Goal: Transaction & Acquisition: Book appointment/travel/reservation

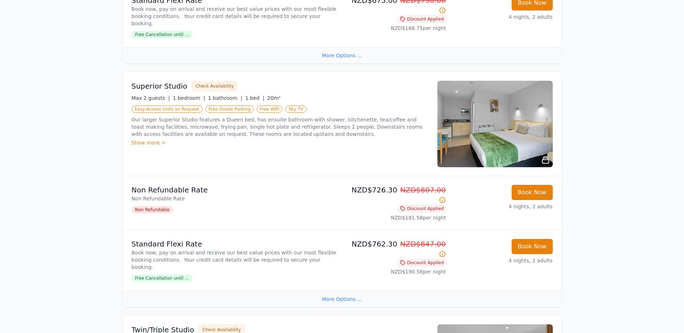
scroll to position [325, 0]
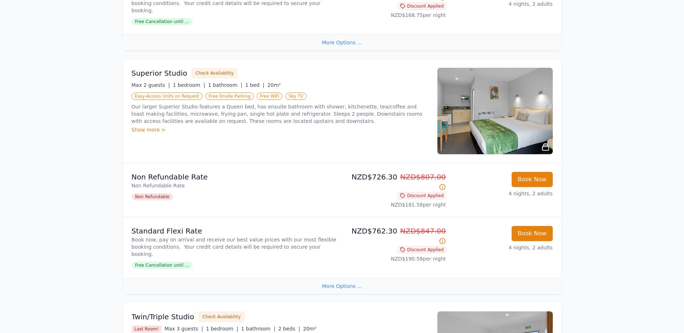
click at [545, 144] on icon at bounding box center [546, 147] width 6 height 6
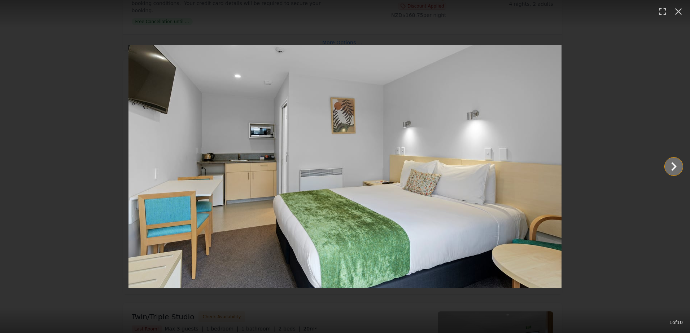
click at [671, 167] on icon "Show slide 2 of 10" at bounding box center [673, 166] width 17 height 17
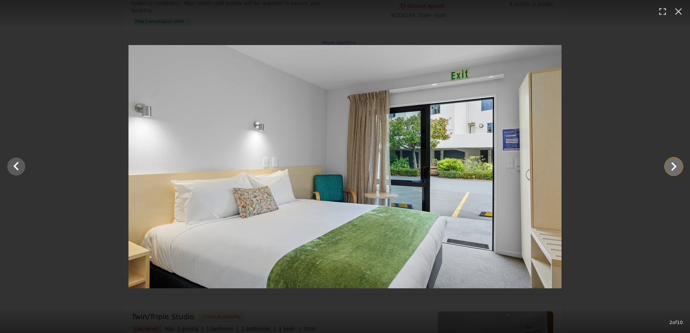
click at [671, 167] on icon "Show slide 3 of 10" at bounding box center [673, 166] width 17 height 17
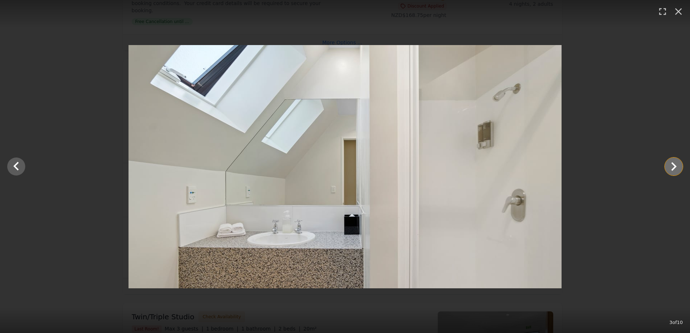
click at [671, 167] on icon "Show slide 4 of 10" at bounding box center [673, 166] width 17 height 17
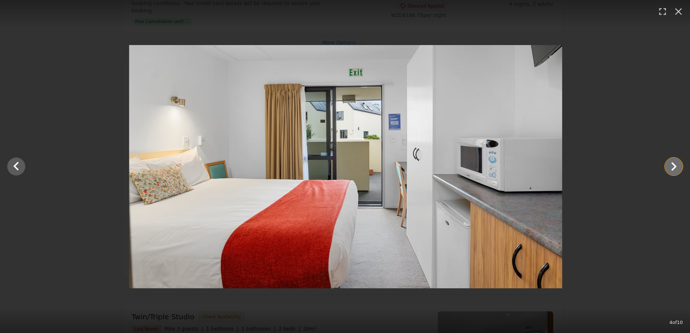
click at [671, 167] on icon "Show slide 5 of 10" at bounding box center [673, 166] width 17 height 17
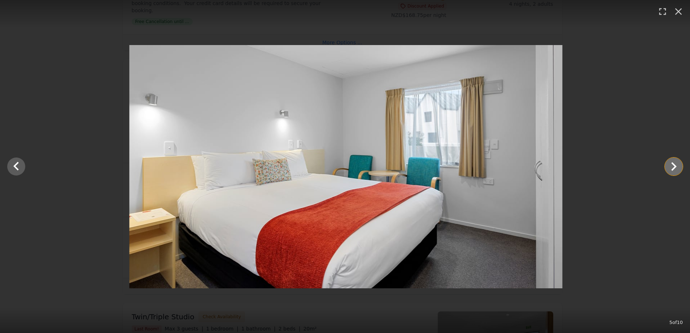
click at [671, 167] on icon "Show slide 6 of 10" at bounding box center [673, 166] width 17 height 17
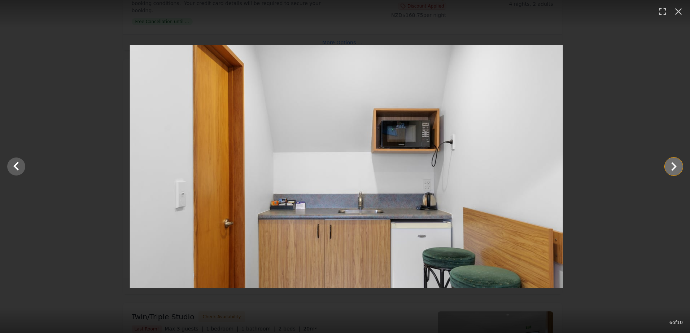
click at [671, 167] on icon "Show slide 7 of 10" at bounding box center [673, 166] width 17 height 17
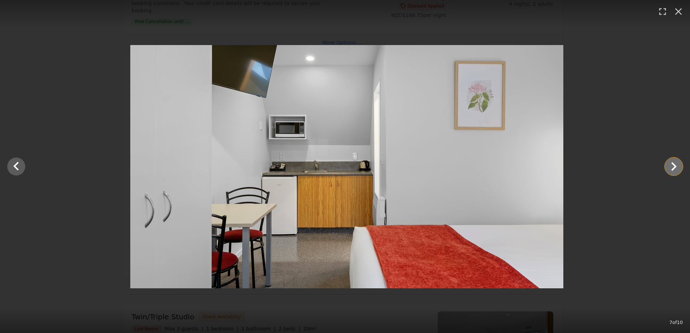
click at [671, 167] on icon "Show slide 8 of 10" at bounding box center [673, 166] width 17 height 17
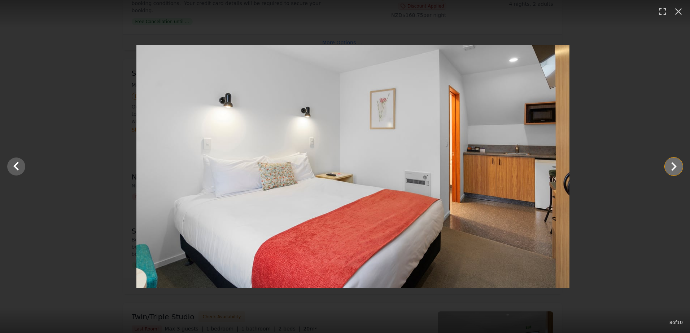
click at [671, 167] on icon "Show slide 9 of 10" at bounding box center [673, 166] width 17 height 17
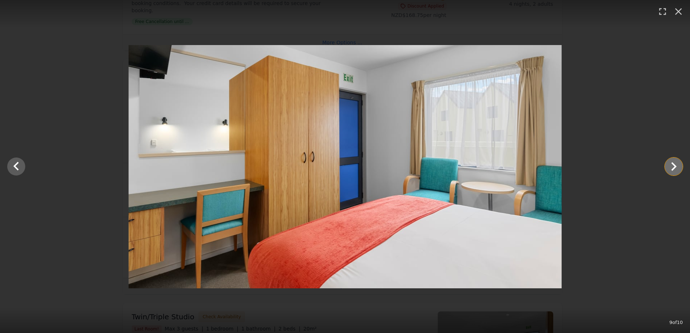
click at [671, 167] on icon "Show slide 10 of 10" at bounding box center [673, 166] width 17 height 17
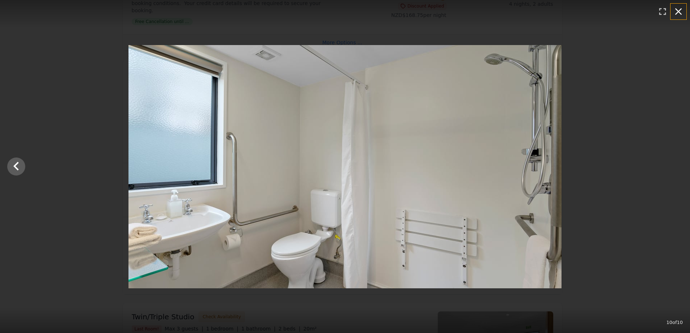
click at [684, 12] on button "button" at bounding box center [678, 12] width 16 height 16
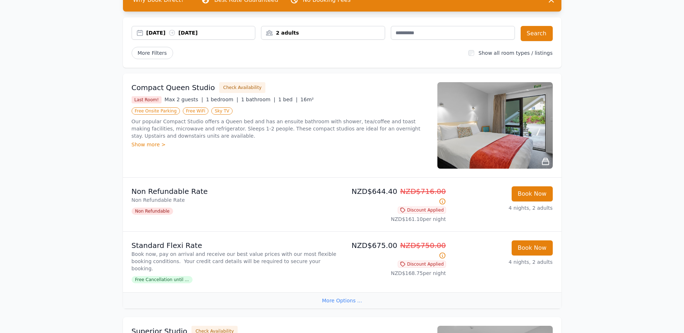
scroll to position [0, 0]
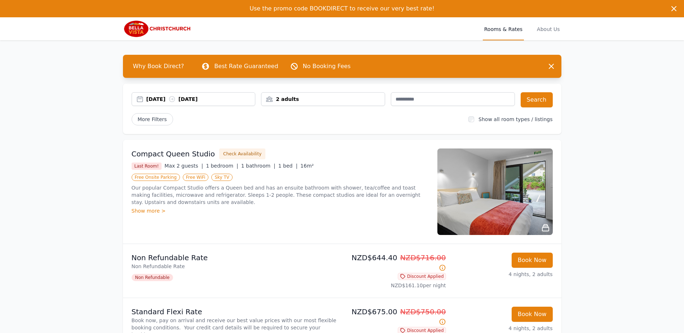
click at [288, 102] on div "2 adults" at bounding box center [323, 99] width 123 height 7
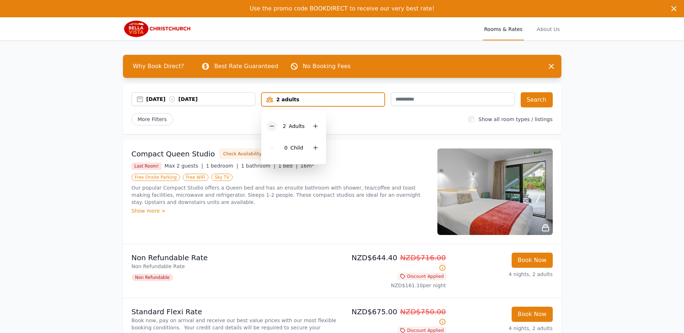
click at [269, 127] on div at bounding box center [272, 126] width 10 height 10
click at [420, 121] on div "More Filters" at bounding box center [298, 119] width 332 height 12
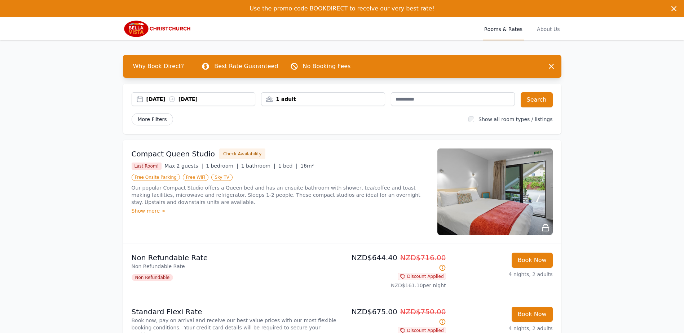
click at [163, 122] on span "More Filters" at bounding box center [152, 119] width 41 height 12
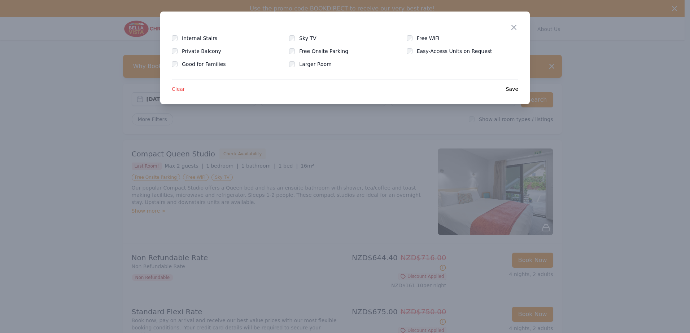
click at [509, 30] on div "Close Internal Stairs Sky TV Free WiFi Private Balcony Free Onsite Parking Easy…" at bounding box center [344, 58] width 369 height 93
click at [511, 26] on icon "button" at bounding box center [513, 27] width 9 height 9
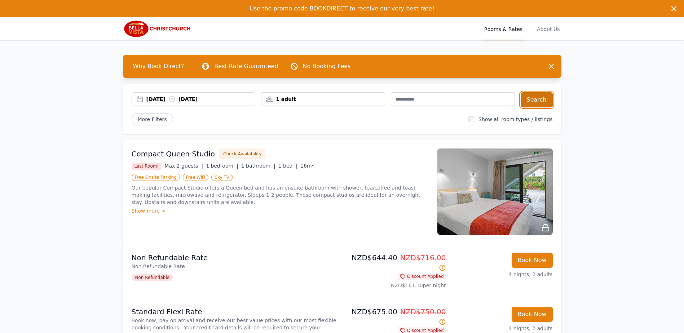
click at [537, 101] on button "Search" at bounding box center [537, 99] width 32 height 15
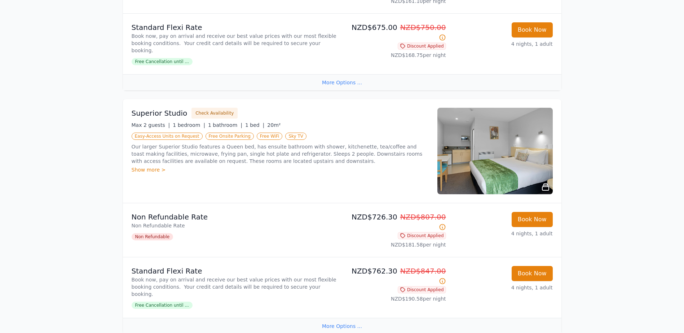
scroll to position [289, 0]
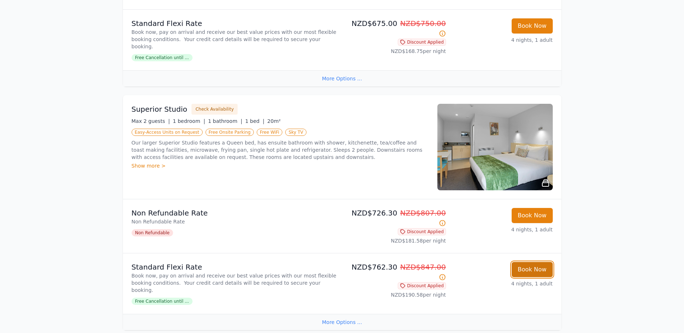
click at [517, 262] on button "Book Now" at bounding box center [532, 269] width 41 height 15
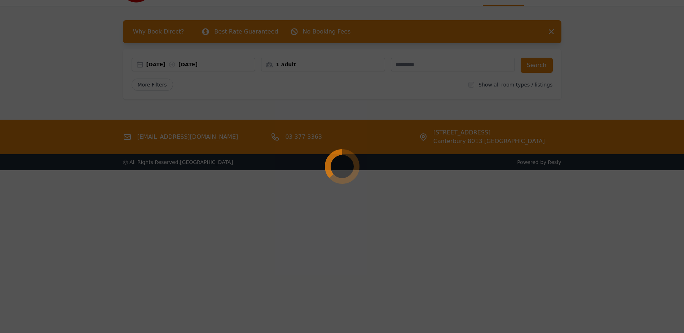
select select "**"
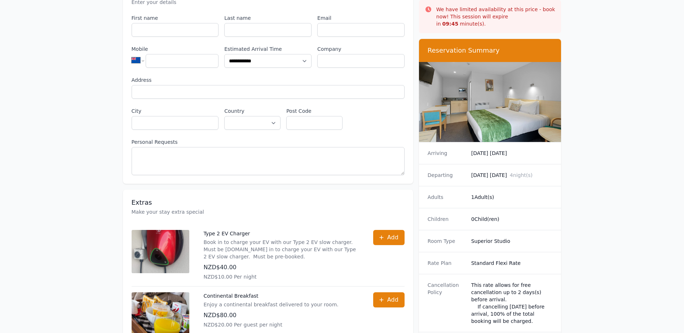
scroll to position [108, 0]
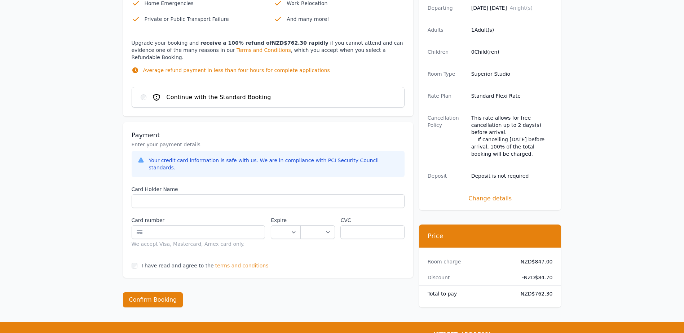
click at [501, 194] on span "Change details" at bounding box center [490, 198] width 125 height 9
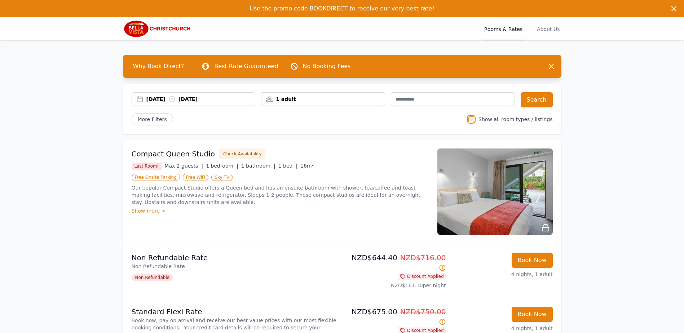
drag, startPoint x: 307, startPoint y: 98, endPoint x: 302, endPoint y: 100, distance: 5.2
click at [306, 98] on div "1 adult" at bounding box center [323, 99] width 123 height 7
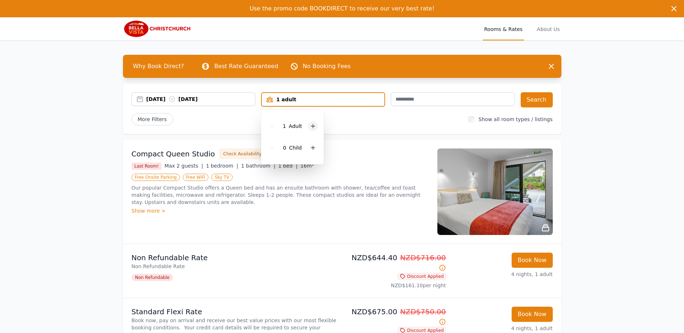
click at [315, 130] on div at bounding box center [313, 126] width 10 height 10
click at [315, 130] on div at bounding box center [316, 126] width 10 height 10
drag, startPoint x: 315, startPoint y: 130, endPoint x: 302, endPoint y: 159, distance: 32.0
click at [302, 159] on div "3 Adult s 0 Child" at bounding box center [293, 137] width 65 height 55
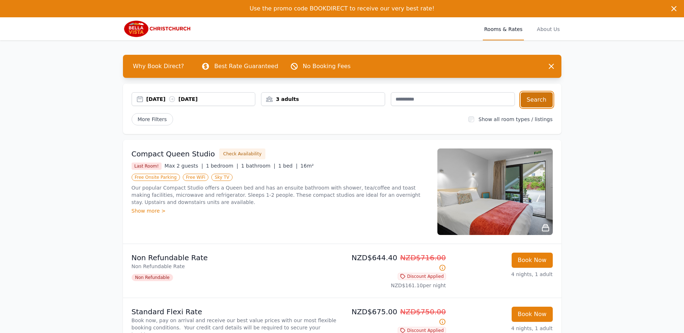
click at [532, 105] on button "Search" at bounding box center [537, 99] width 32 height 15
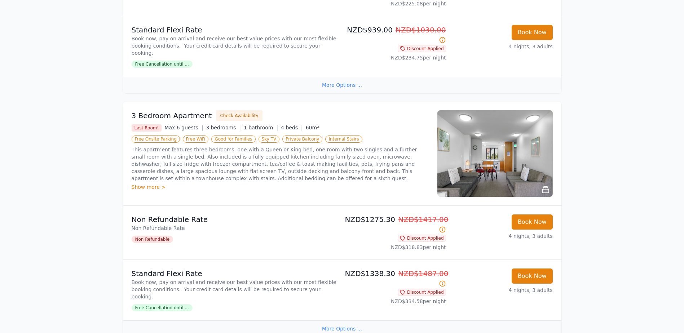
scroll to position [313, 0]
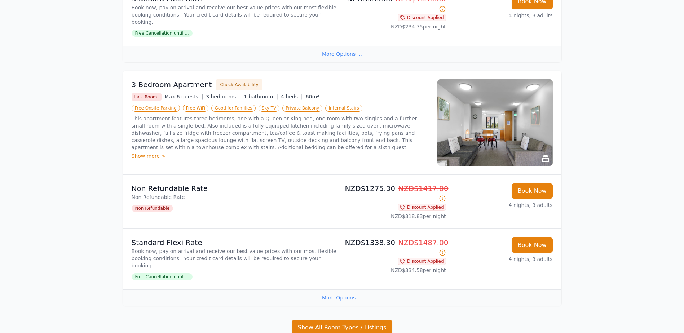
click at [497, 111] on img at bounding box center [495, 122] width 115 height 87
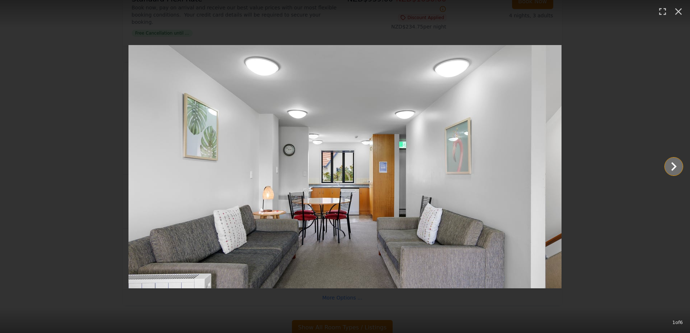
click at [672, 166] on icon "Show slide 2 of 6" at bounding box center [673, 166] width 17 height 17
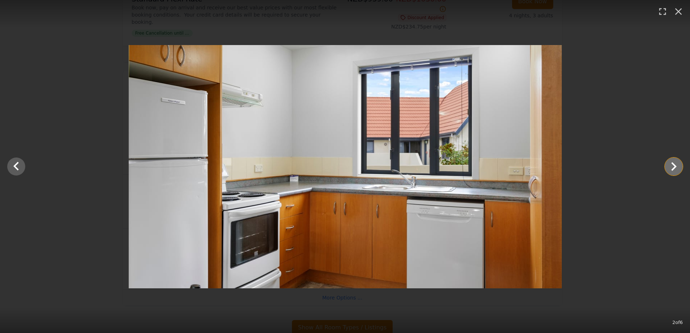
click at [672, 167] on icon "Show slide 3 of 6" at bounding box center [673, 166] width 17 height 17
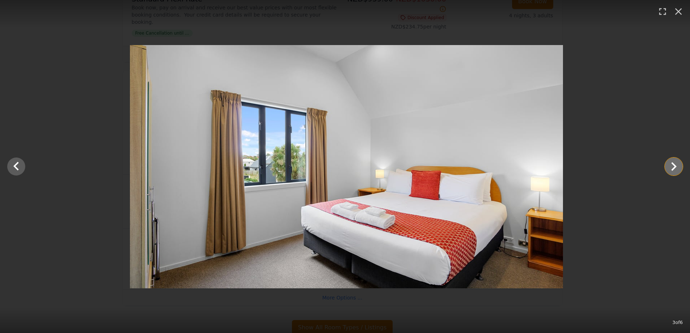
click at [672, 167] on icon "Show slide 4 of 6" at bounding box center [673, 166] width 17 height 17
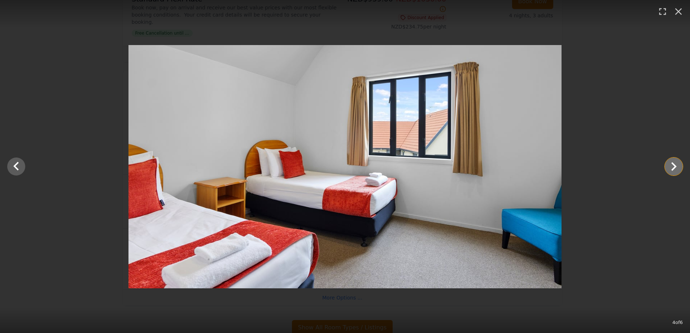
click at [672, 167] on icon "Show slide 5 of 6" at bounding box center [673, 166] width 17 height 17
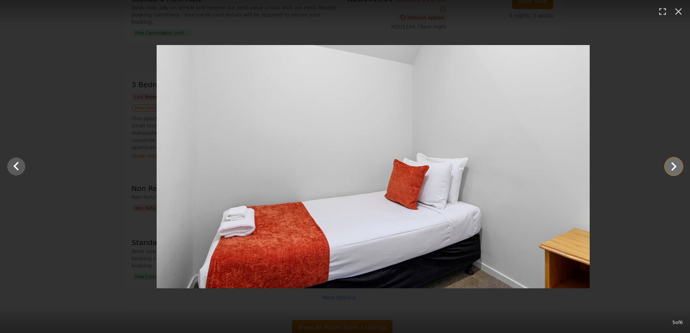
click at [672, 167] on icon "Show slide 6 of 6" at bounding box center [673, 166] width 17 height 17
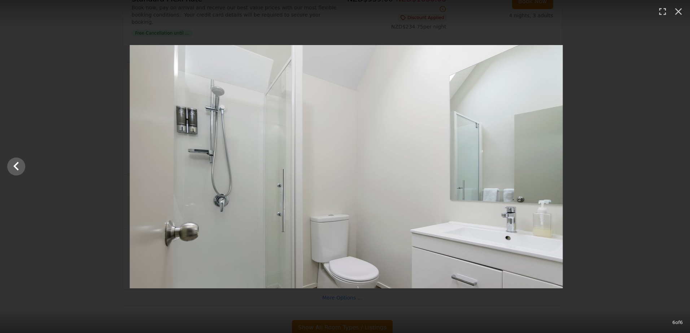
click at [672, 167] on div at bounding box center [346, 167] width 690 height 244
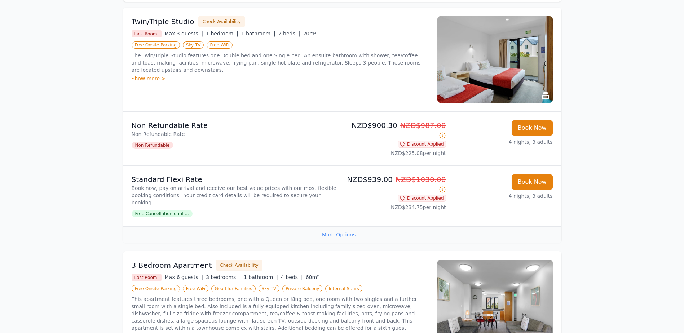
scroll to position [0, 0]
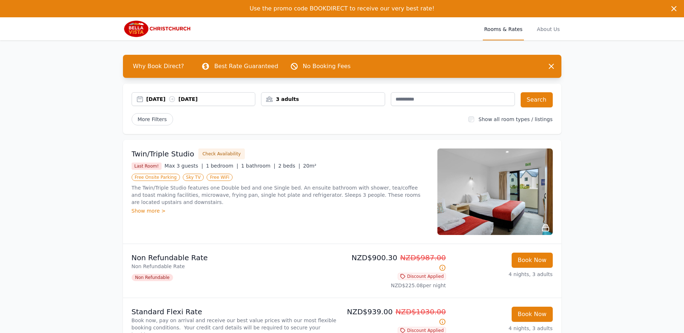
click at [320, 93] on div "3 adults" at bounding box center [323, 99] width 124 height 14
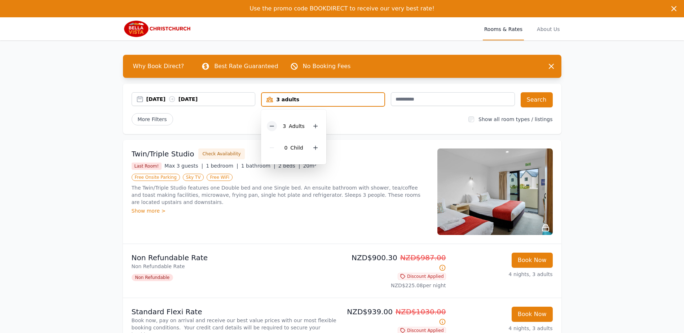
click at [273, 122] on div at bounding box center [272, 126] width 10 height 10
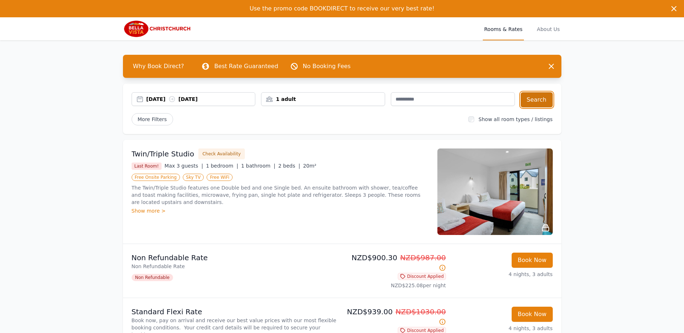
click at [548, 99] on button "Search" at bounding box center [537, 99] width 32 height 15
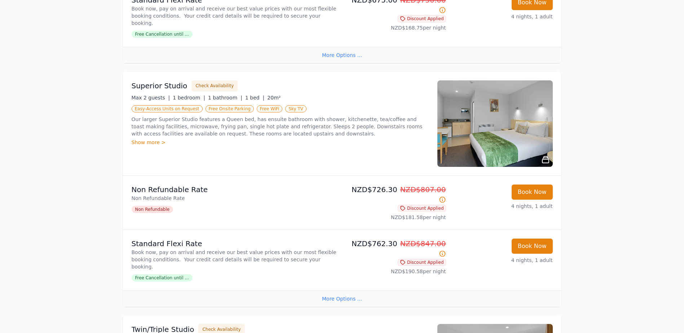
scroll to position [325, 0]
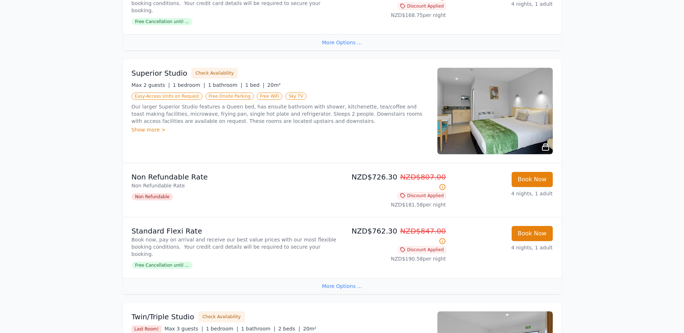
click at [349, 278] on div "More Options ..." at bounding box center [342, 286] width 439 height 16
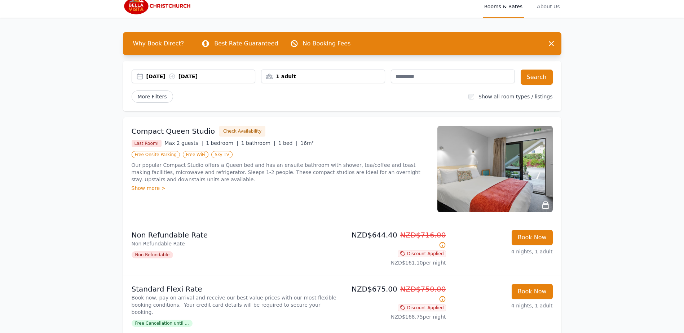
scroll to position [0, 0]
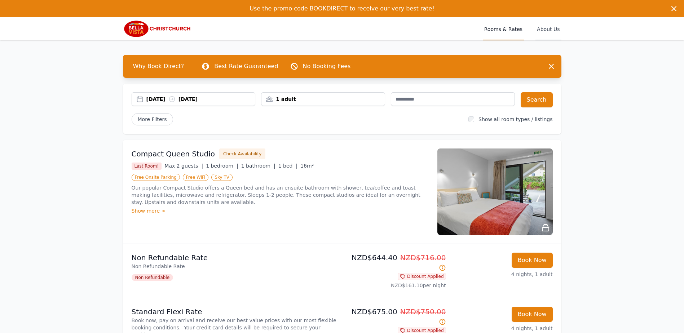
click at [553, 30] on span "About Us" at bounding box center [549, 28] width 26 height 23
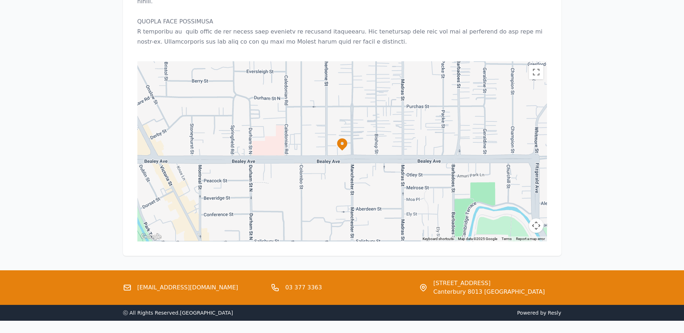
scroll to position [711, 0]
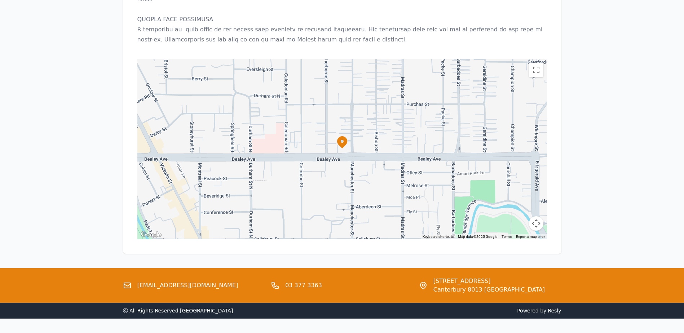
click at [167, 281] on link "[EMAIL_ADDRESS][DOMAIN_NAME]" at bounding box center [187, 285] width 101 height 9
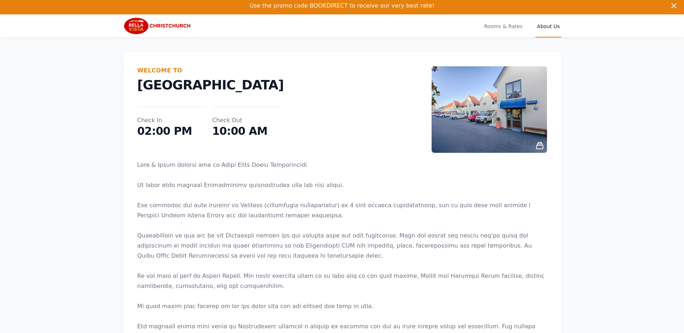
scroll to position [0, 0]
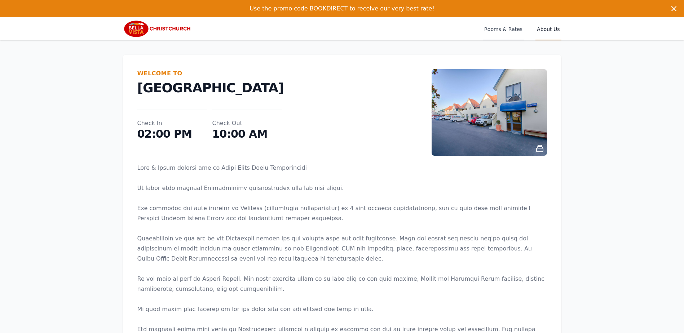
click at [501, 35] on span "Rooms & Rates" at bounding box center [503, 28] width 41 height 23
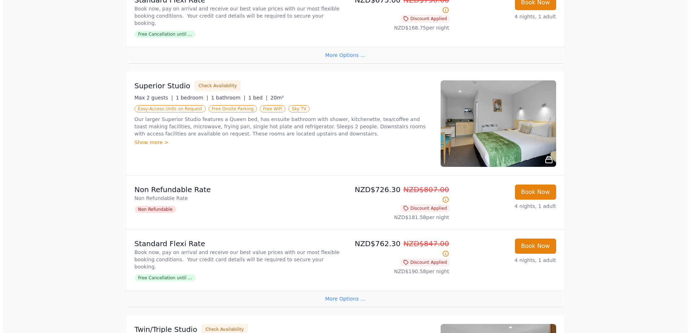
scroll to position [325, 0]
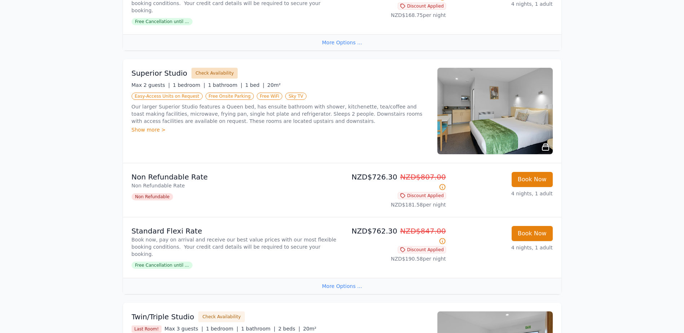
click at [209, 68] on button "Check Availability" at bounding box center [215, 73] width 46 height 11
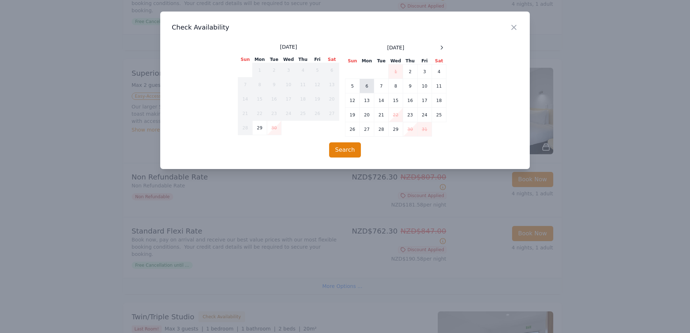
click at [367, 87] on td "6" at bounding box center [367, 86] width 14 height 14
click at [421, 84] on td "10" at bounding box center [424, 86] width 14 height 14
click at [348, 149] on button "Search" at bounding box center [345, 150] width 32 height 15
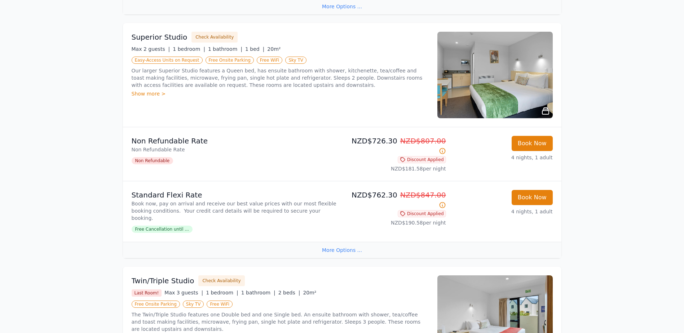
scroll to position [72, 0]
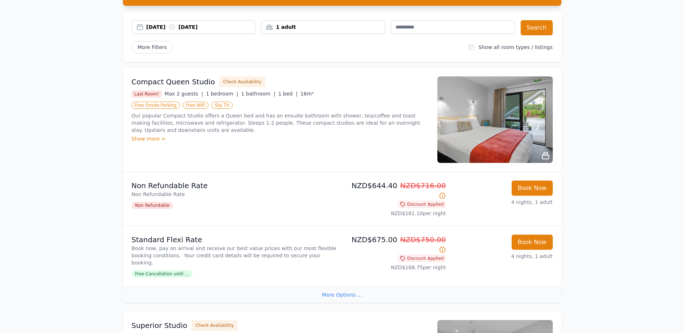
click at [486, 116] on img at bounding box center [495, 119] width 115 height 87
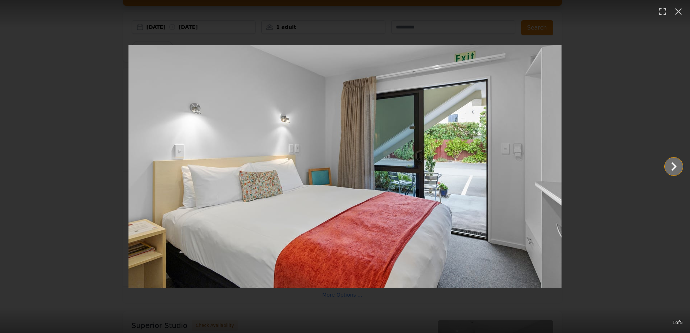
click at [667, 168] on icon "Show slide 2 of 5" at bounding box center [673, 166] width 17 height 17
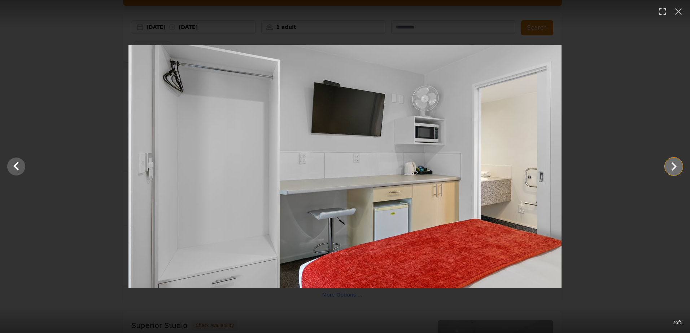
click at [667, 168] on icon "Show slide 3 of 5" at bounding box center [673, 166] width 17 height 17
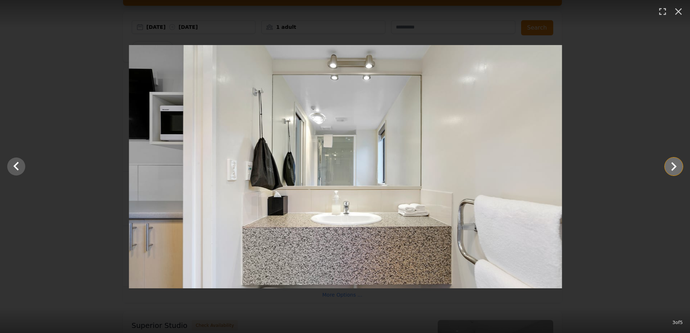
click at [667, 168] on icon "Show slide 4 of 5" at bounding box center [673, 166] width 17 height 17
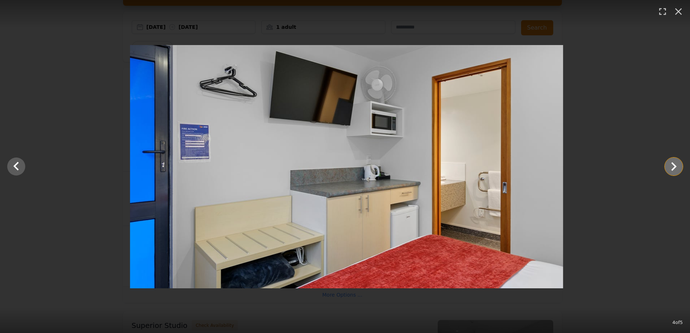
click at [667, 168] on icon "Show slide 5 of 5" at bounding box center [673, 166] width 17 height 17
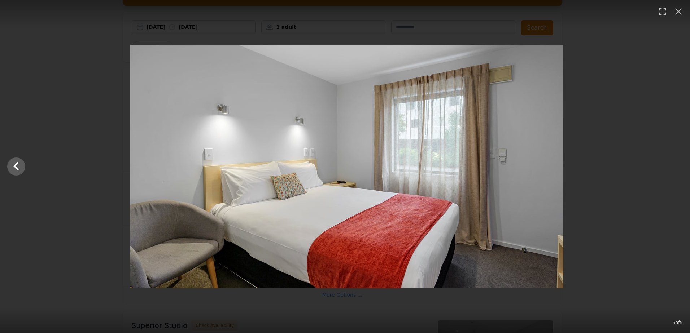
click at [667, 168] on div at bounding box center [347, 167] width 690 height 244
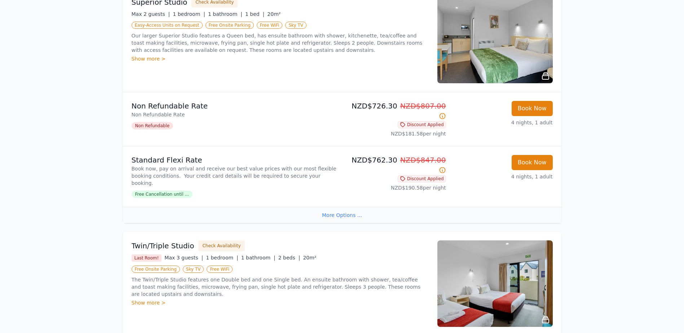
scroll to position [289, 0]
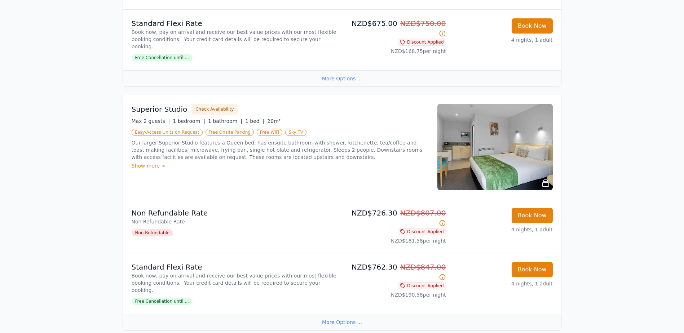
click at [483, 123] on img at bounding box center [495, 147] width 115 height 87
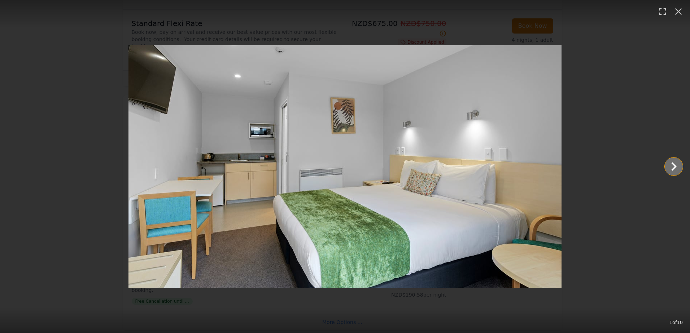
click at [675, 166] on icon "Show slide 2 of 10" at bounding box center [673, 166] width 5 height 9
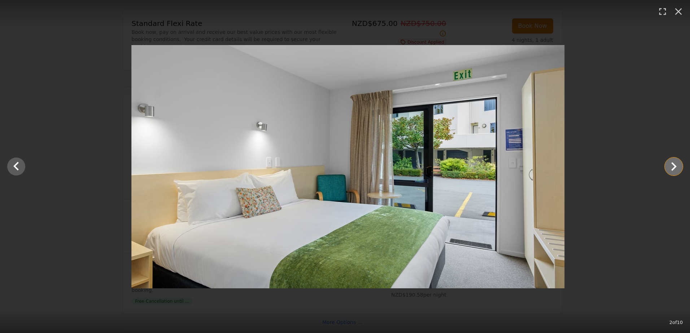
click at [675, 166] on icon "Show slide 3 of 10" at bounding box center [673, 166] width 5 height 9
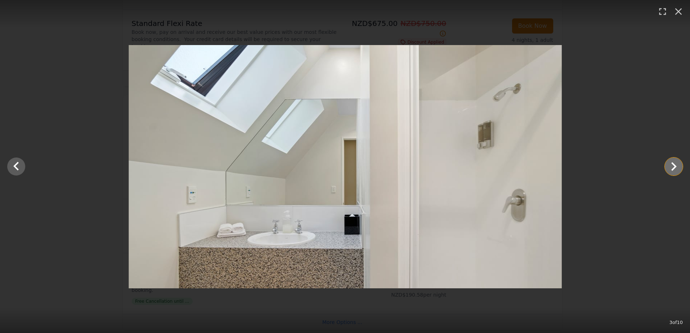
click at [675, 166] on icon "Show slide 4 of 10" at bounding box center [673, 166] width 5 height 9
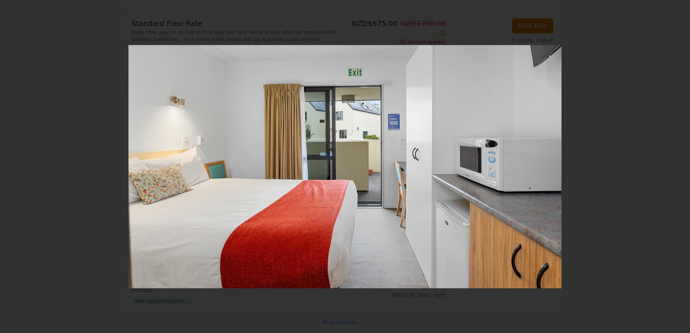
click at [675, 166] on icon "Show slide 5 of 10" at bounding box center [673, 166] width 5 height 9
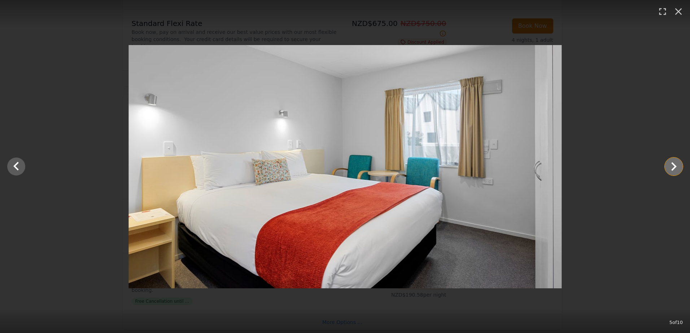
click at [675, 166] on icon "Show slide 6 of 10" at bounding box center [673, 166] width 5 height 9
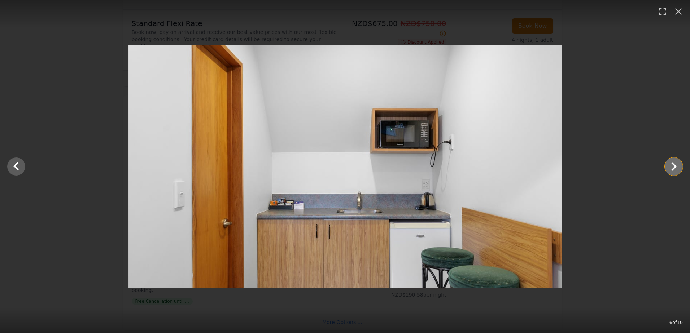
click at [675, 166] on icon "Show slide 7 of 10" at bounding box center [673, 166] width 5 height 9
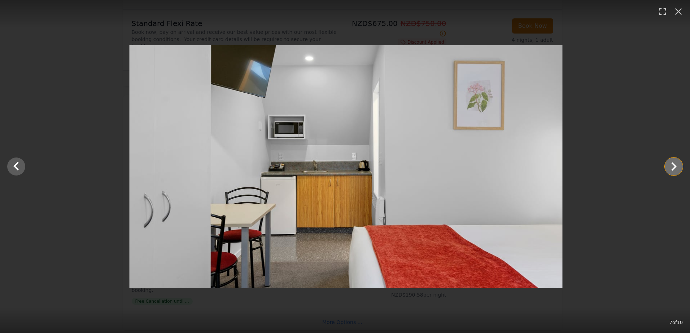
click at [675, 166] on icon "Show slide 8 of 10" at bounding box center [673, 166] width 5 height 9
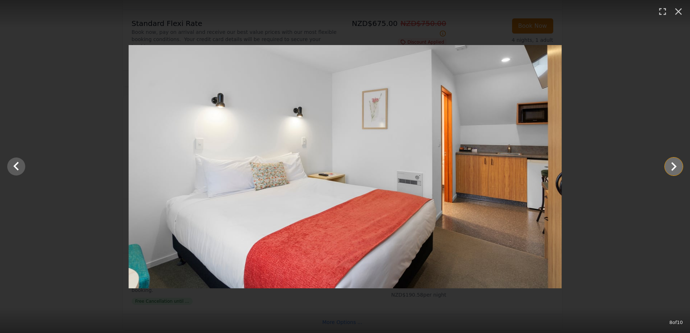
click at [675, 166] on icon "Show slide 9 of 10" at bounding box center [673, 166] width 5 height 9
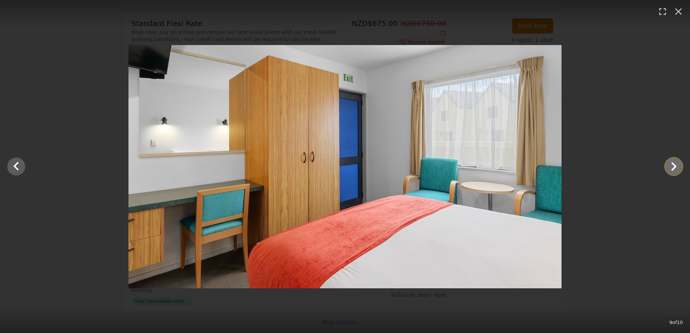
click at [675, 166] on icon "Show slide 10 of 10" at bounding box center [673, 166] width 5 height 9
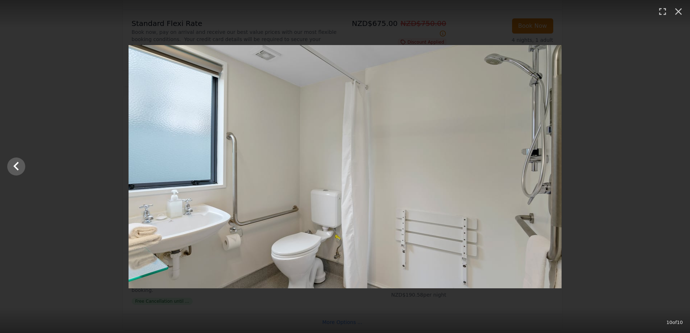
click at [675, 166] on div at bounding box center [345, 167] width 690 height 244
